Goal: Task Accomplishment & Management: Manage account settings

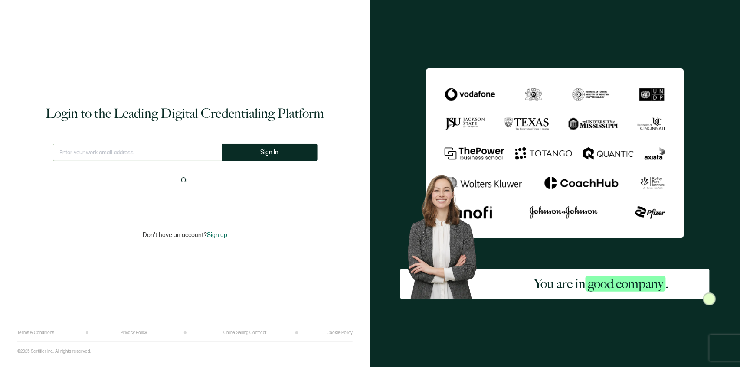
click at [176, 155] on input "text" at bounding box center [137, 152] width 169 height 17
type input "michael@tiptoncommunications.com"
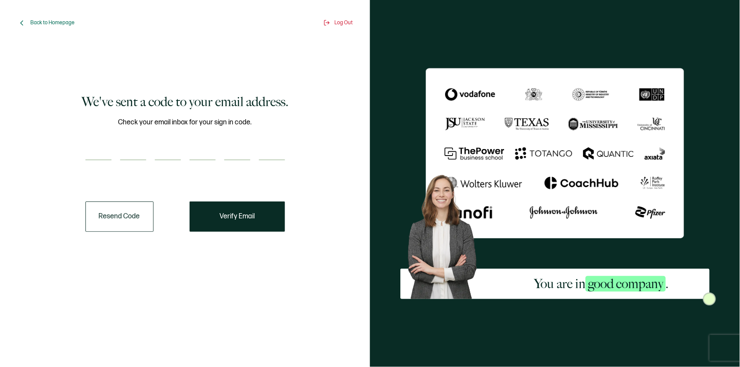
click at [158, 143] on input "number" at bounding box center [168, 151] width 26 height 17
click at [127, 147] on input "number" at bounding box center [133, 151] width 26 height 17
click at [99, 151] on input "number" at bounding box center [98, 151] width 26 height 17
paste input "1"
type input "1"
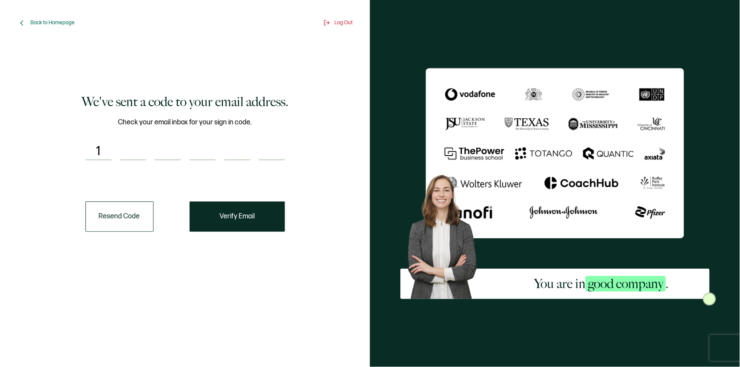
type input "9"
type input "0"
type input "2"
type input "0"
type input "9"
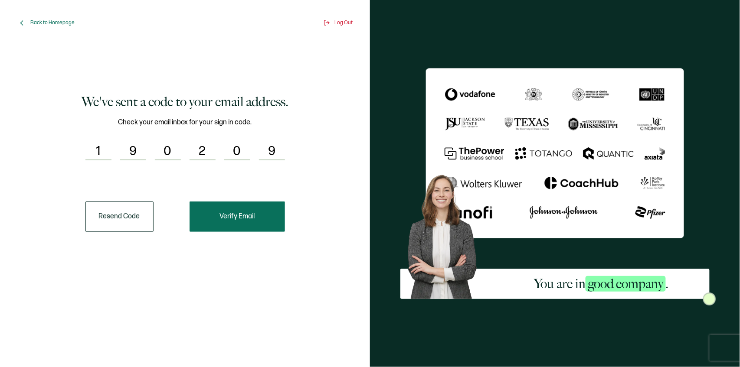
click at [263, 219] on button "Verify Email" at bounding box center [236, 217] width 95 height 30
